Goal: Navigation & Orientation: Find specific page/section

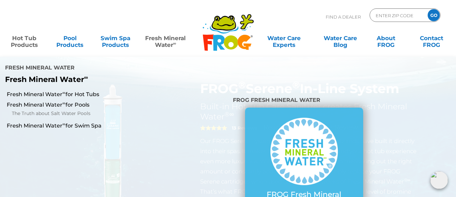
click at [164, 38] on link "Fresh Mineral Water ∞" at bounding box center [166, 38] width 44 height 14
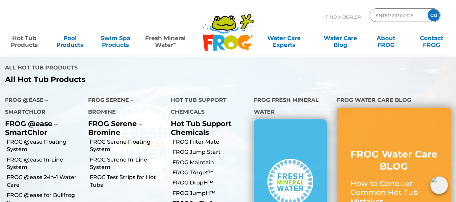
click at [27, 41] on link "Hot Tub Products" at bounding box center [24, 38] width 35 height 14
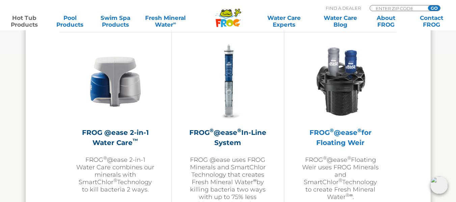
scroll to position [980, 0]
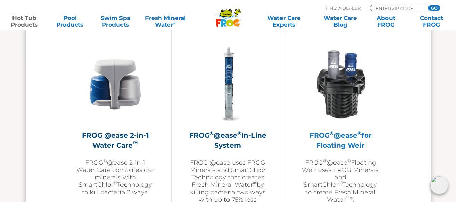
click at [343, 100] on img at bounding box center [341, 84] width 78 height 78
